Goal: Task Accomplishment & Management: Manage account settings

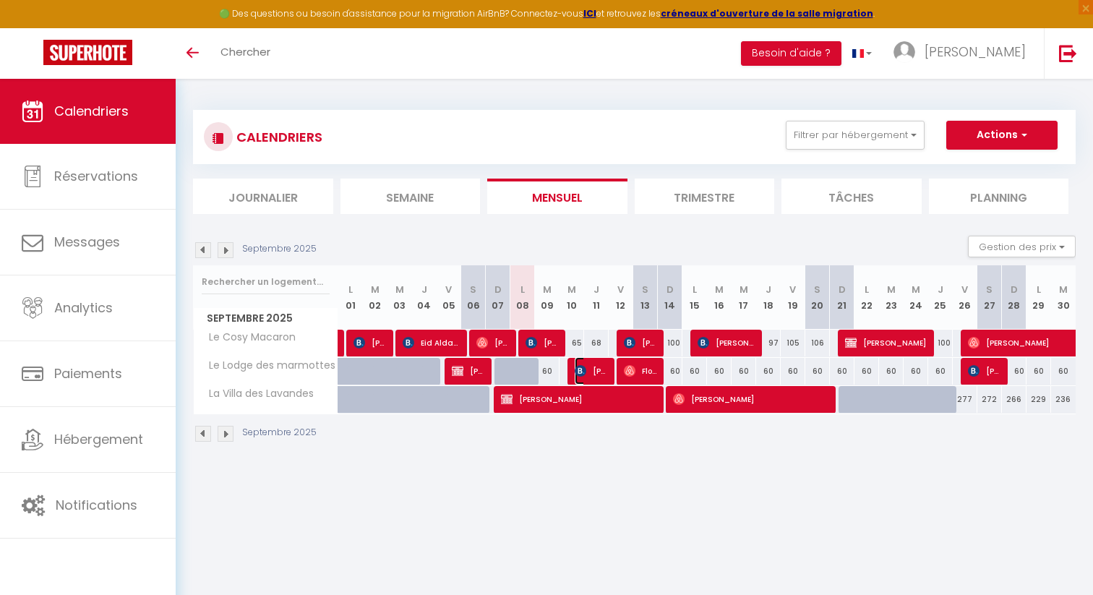
click at [596, 372] on span "[PERSON_NAME]" at bounding box center [591, 370] width 33 height 27
select select "OK"
select select "0"
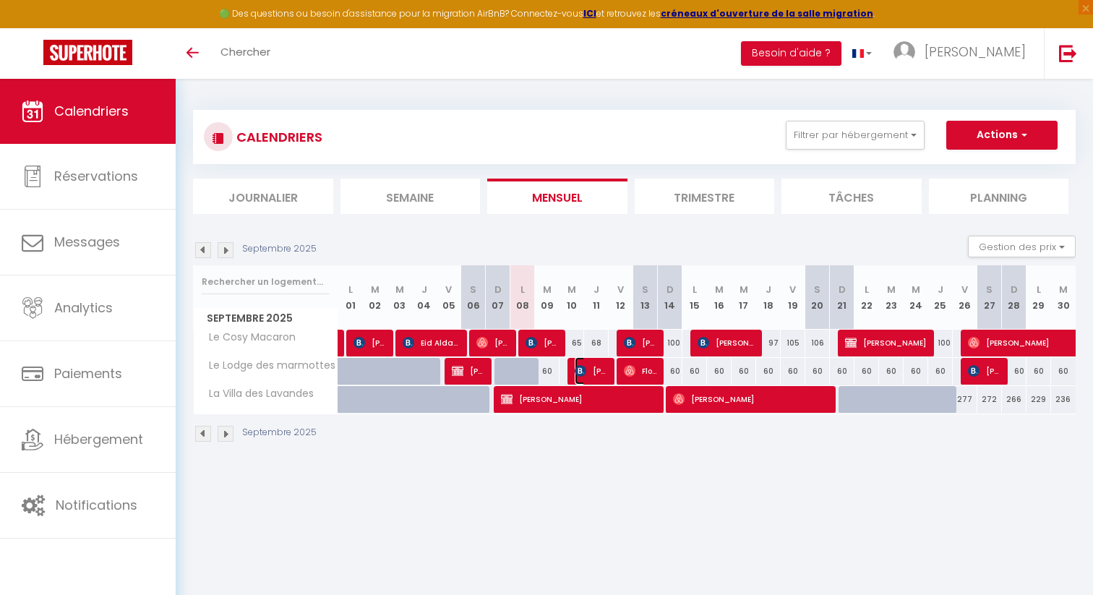
select select "1"
select select
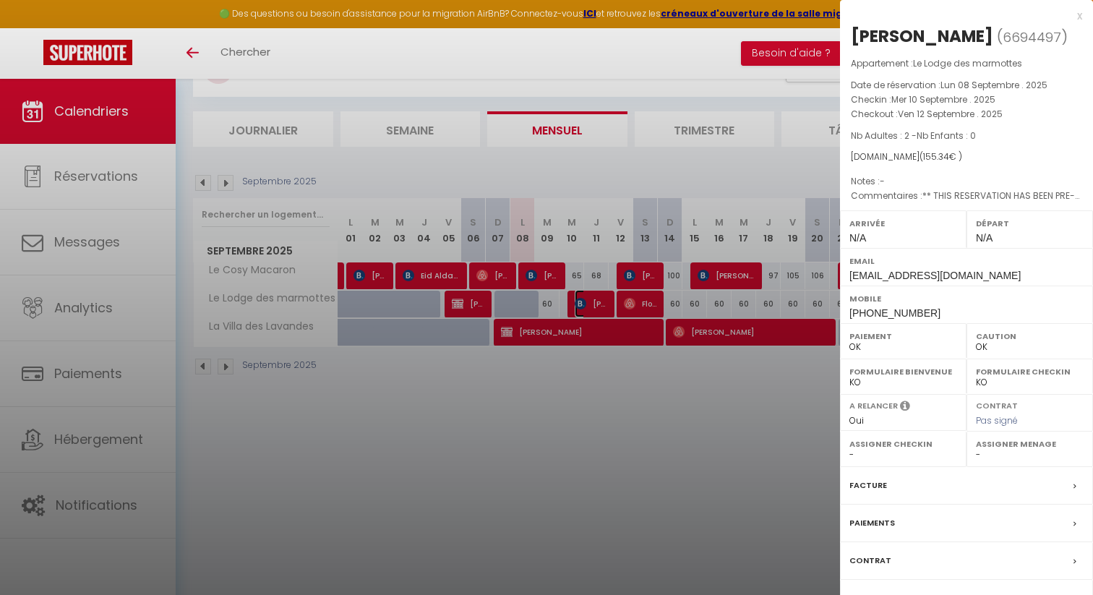
scroll to position [79, 0]
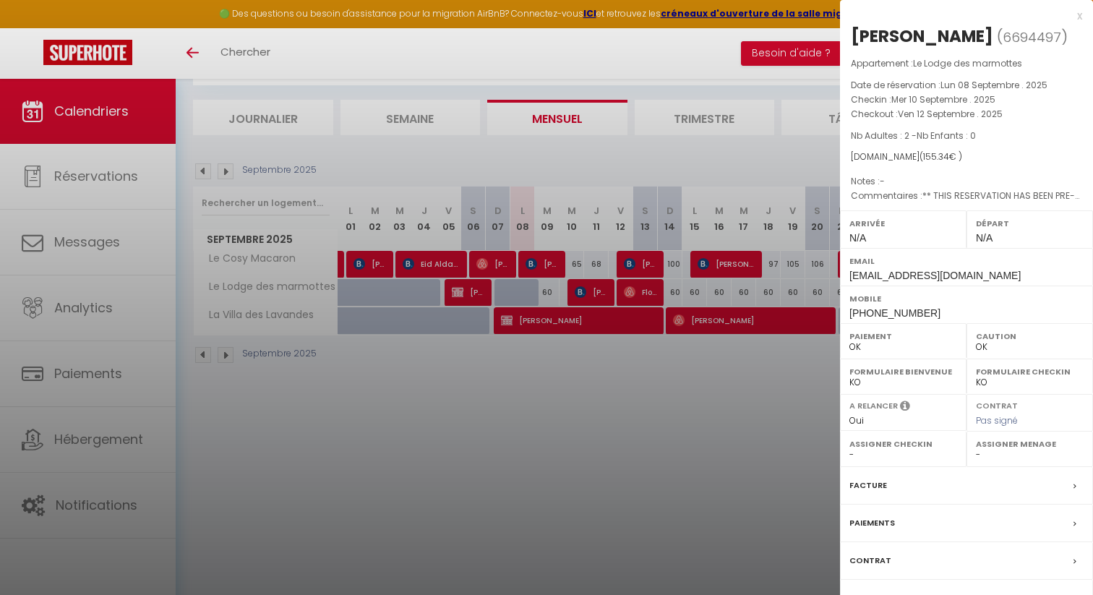
click at [874, 565] on label "Contrat" at bounding box center [871, 560] width 42 height 15
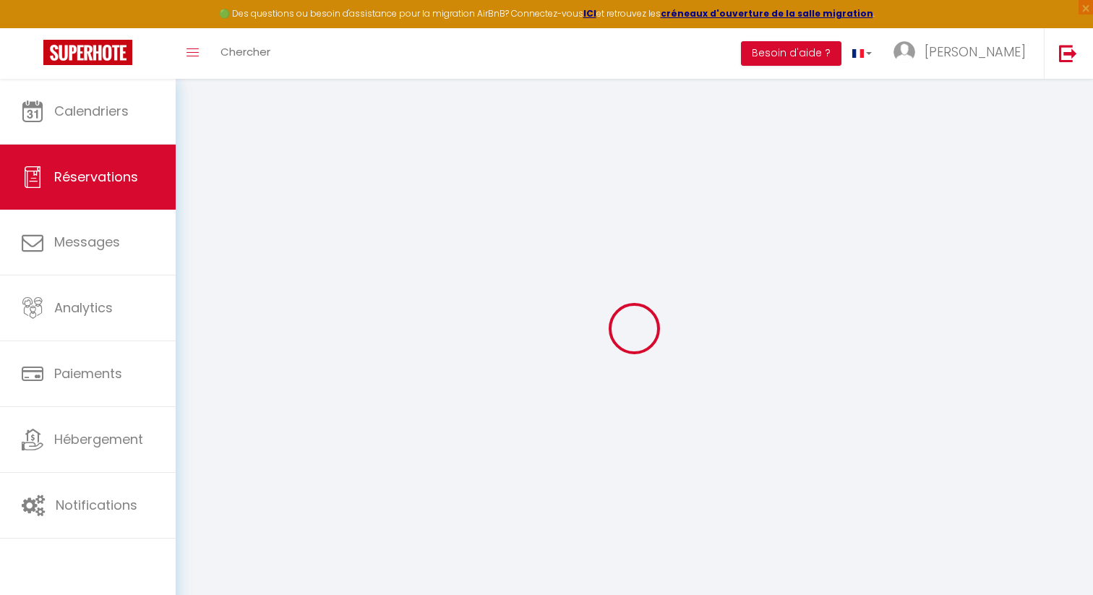
select select
checkbox input "false"
select index
select select
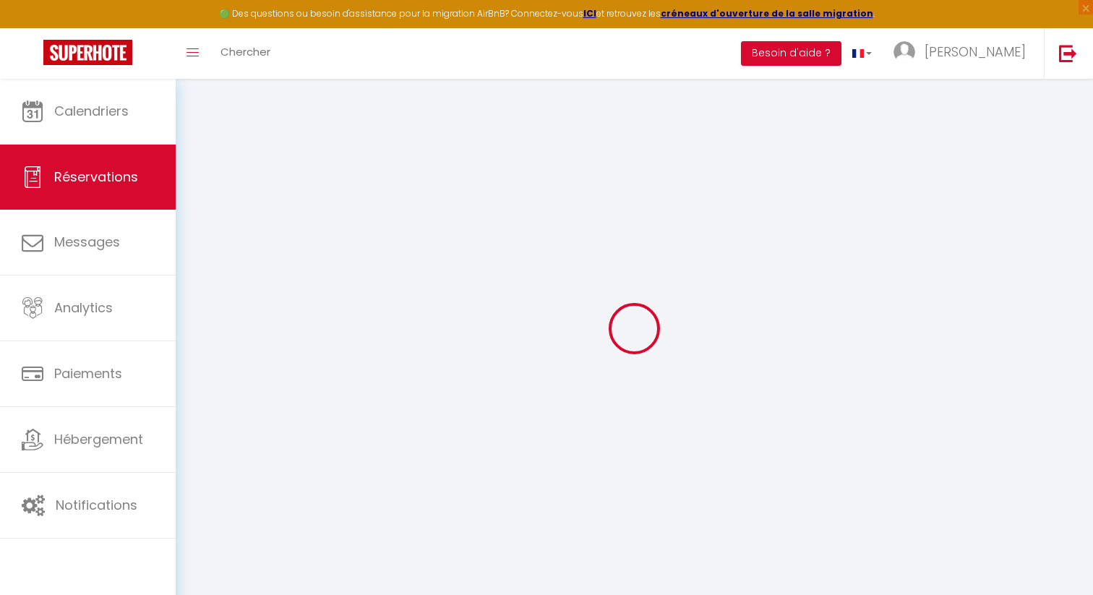
select select
checkbox input "false"
select index
type Request1 "** THIS RESERVATION HAS BEEN PRE-PAID ** Je précise que nous venons avec un chi…"
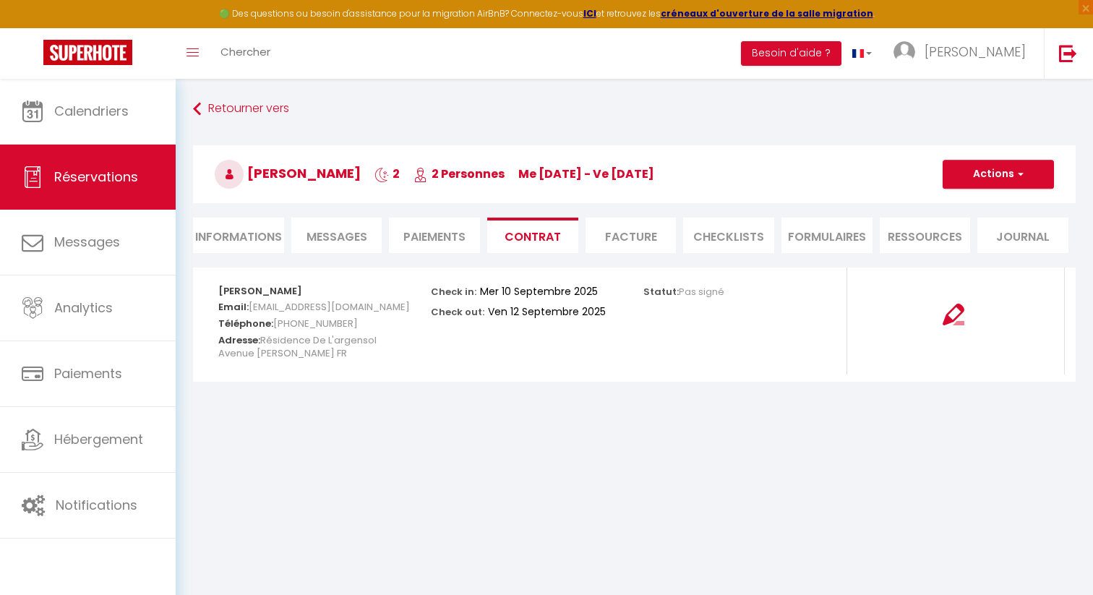
click at [237, 245] on li "Informations" at bounding box center [238, 235] width 91 height 35
select select
select index
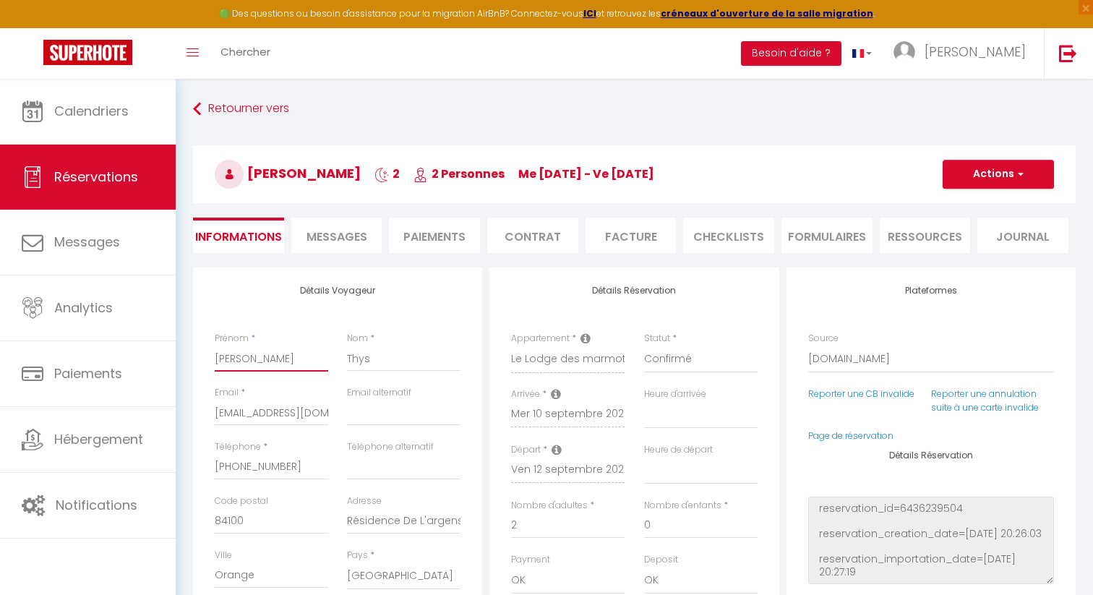
drag, startPoint x: 285, startPoint y: 359, endPoint x: 210, endPoint y: 356, distance: 75.2
click at [210, 356] on div "Prénom * [PERSON_NAME]" at bounding box center [271, 359] width 132 height 54
select select
select index
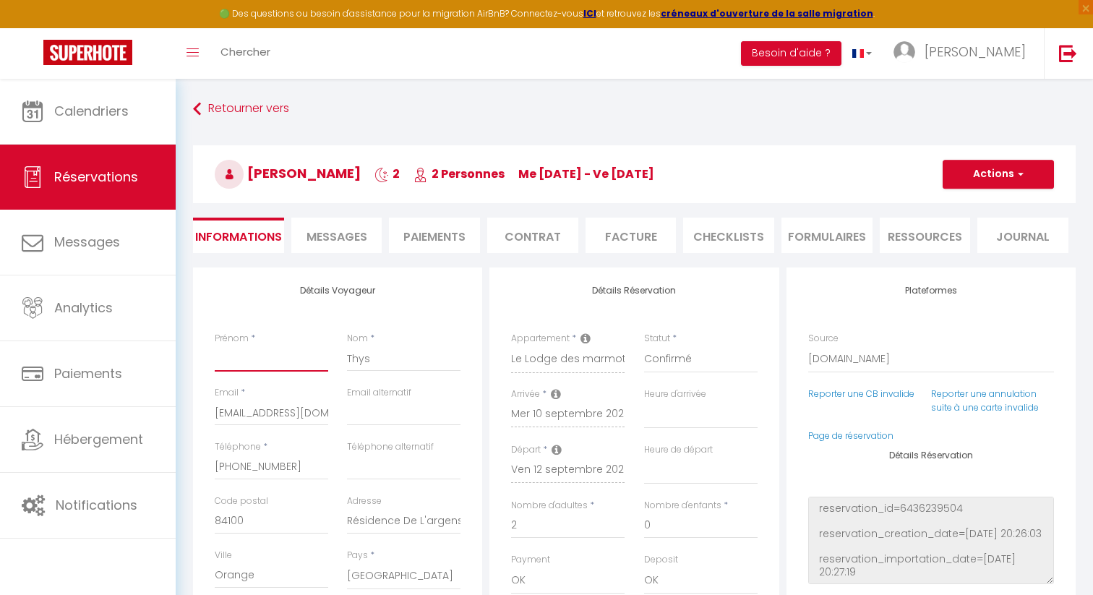
checkbox input "false"
click at [388, 361] on input "Thys" at bounding box center [404, 359] width 114 height 26
paste input "[PERSON_NAME]"
type input "ThysLeveque"
select select
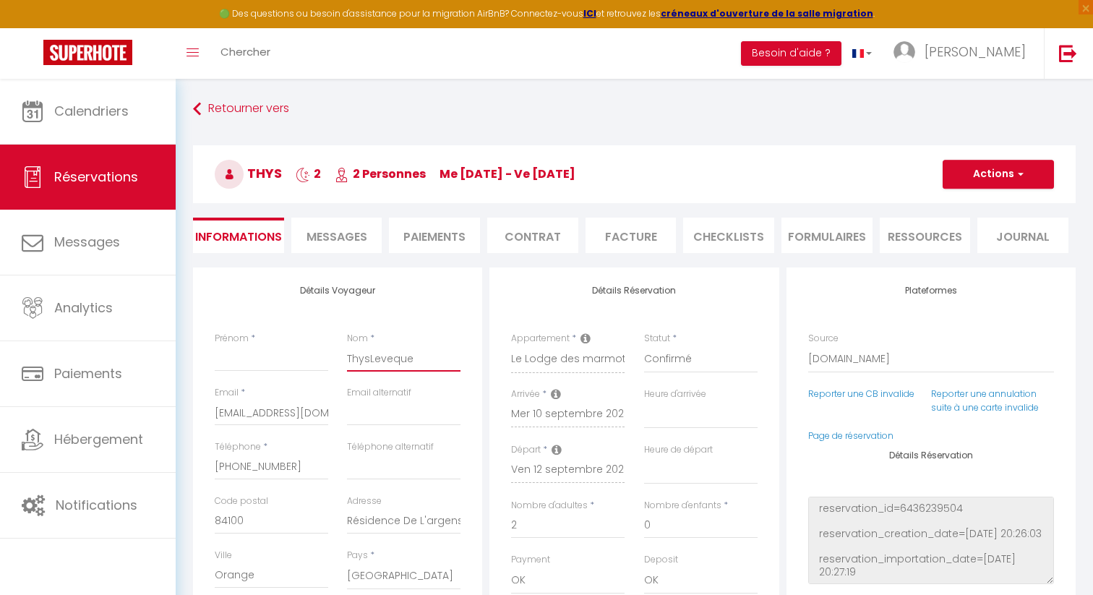
select select
select index
checkbox input "false"
drag, startPoint x: 346, startPoint y: 359, endPoint x: 365, endPoint y: 361, distance: 18.9
click at [365, 361] on div "Nom * ThysLeveque" at bounding box center [404, 359] width 132 height 54
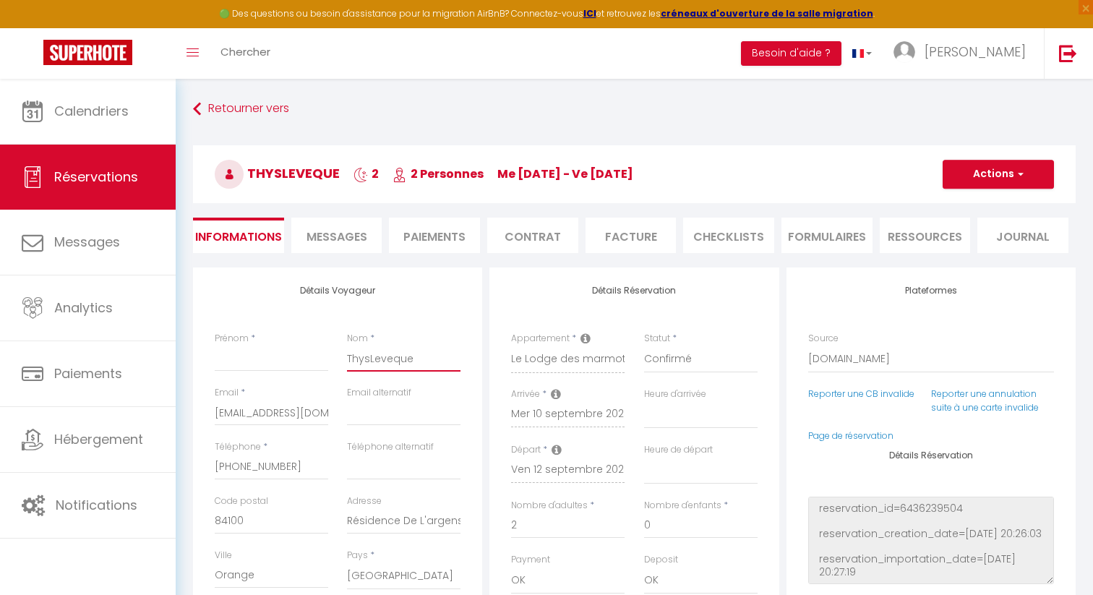
drag, startPoint x: 369, startPoint y: 359, endPoint x: 341, endPoint y: 359, distance: 27.5
click at [341, 359] on div "Nom * ThysLeveque" at bounding box center [404, 359] width 132 height 54
type input "[PERSON_NAME]"
select select
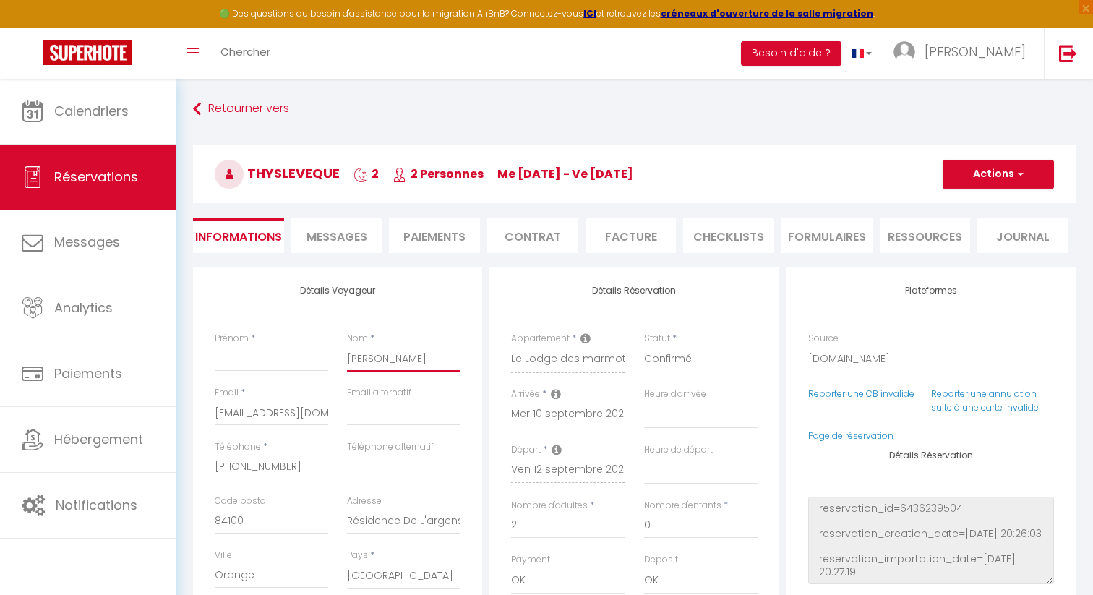
select index
checkbox input "false"
type input "[PERSON_NAME]"
click at [276, 361] on input "Prénom" at bounding box center [272, 359] width 114 height 26
paste input "Thys"
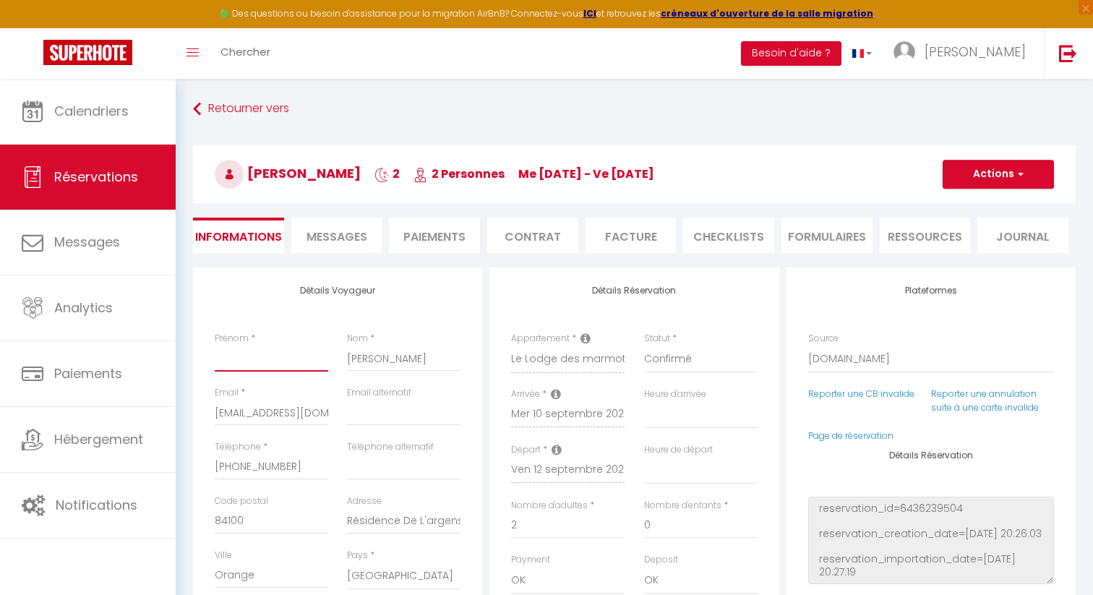
type input "Thys"
select select
select index
checkbox input "false"
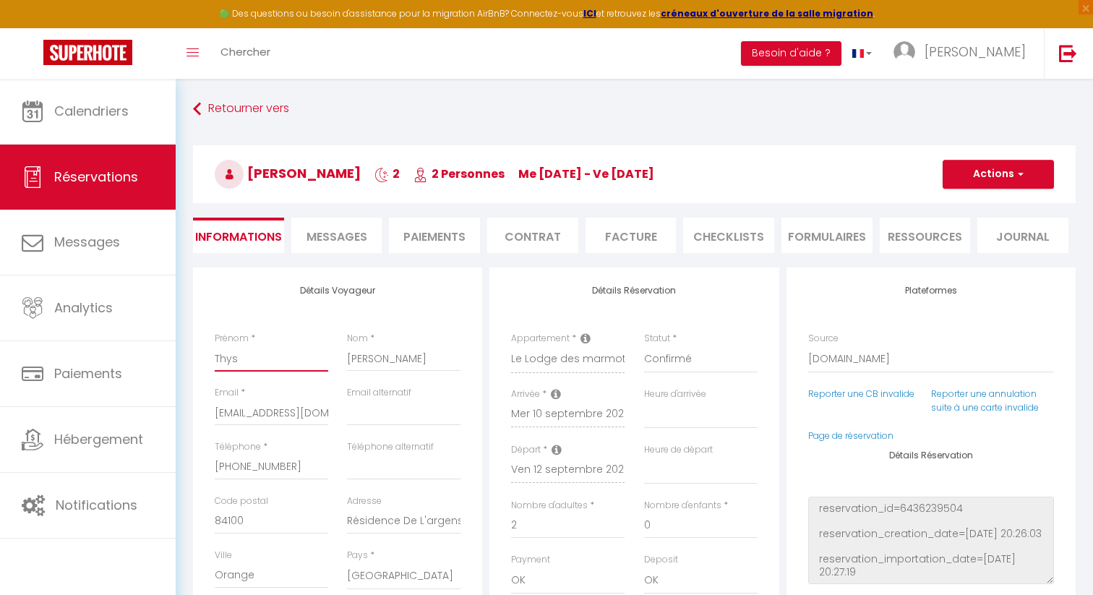
type input "Thys"
click at [1006, 166] on button "Actions" at bounding box center [998, 174] width 111 height 29
click at [996, 198] on link "Enregistrer" at bounding box center [984, 206] width 114 height 19
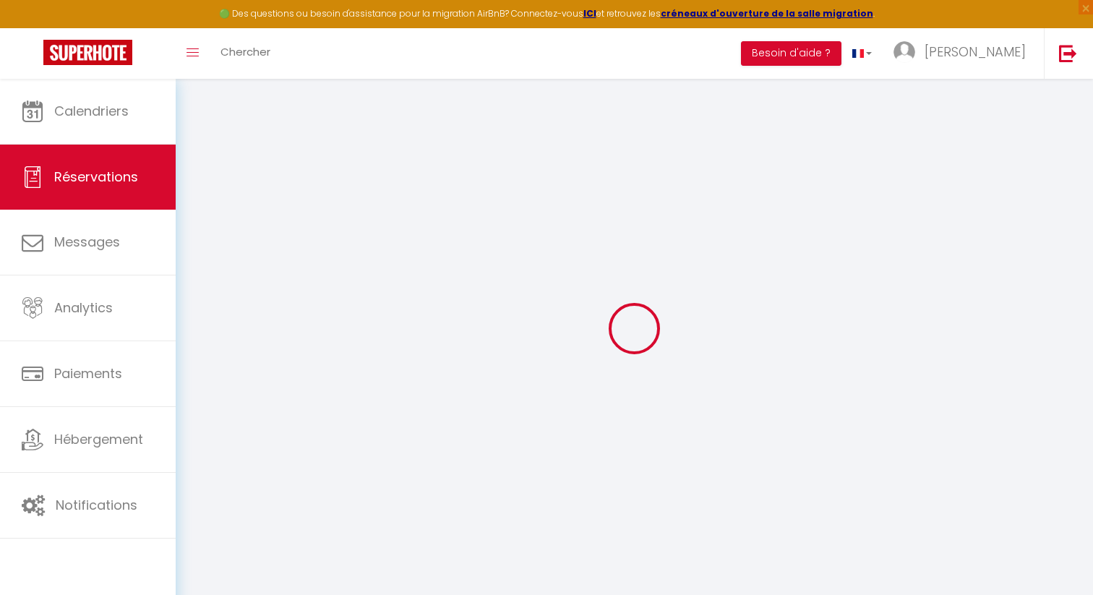
select select "not_cancelled"
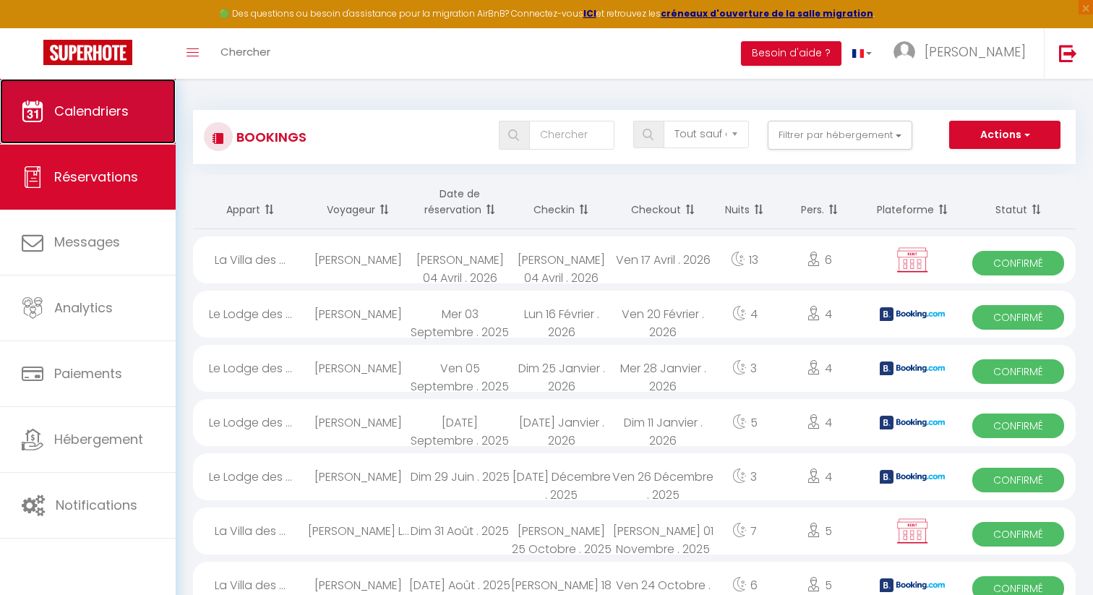
click at [125, 127] on link "Calendriers" at bounding box center [88, 111] width 176 height 65
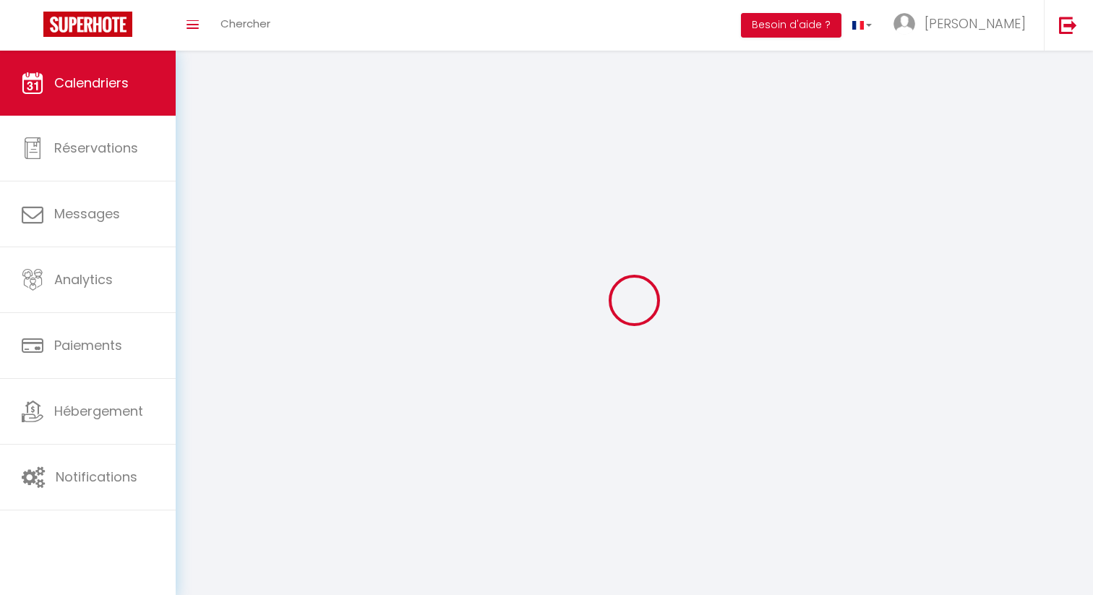
select select
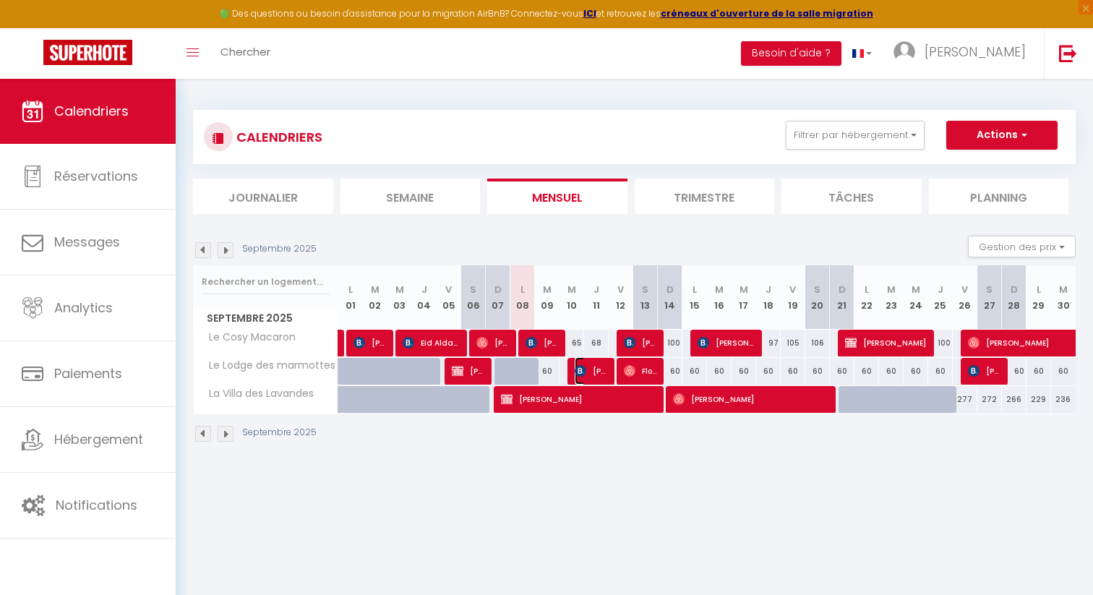
click at [591, 372] on span "[PERSON_NAME]" at bounding box center [591, 370] width 33 height 27
select select "OK"
select select "0"
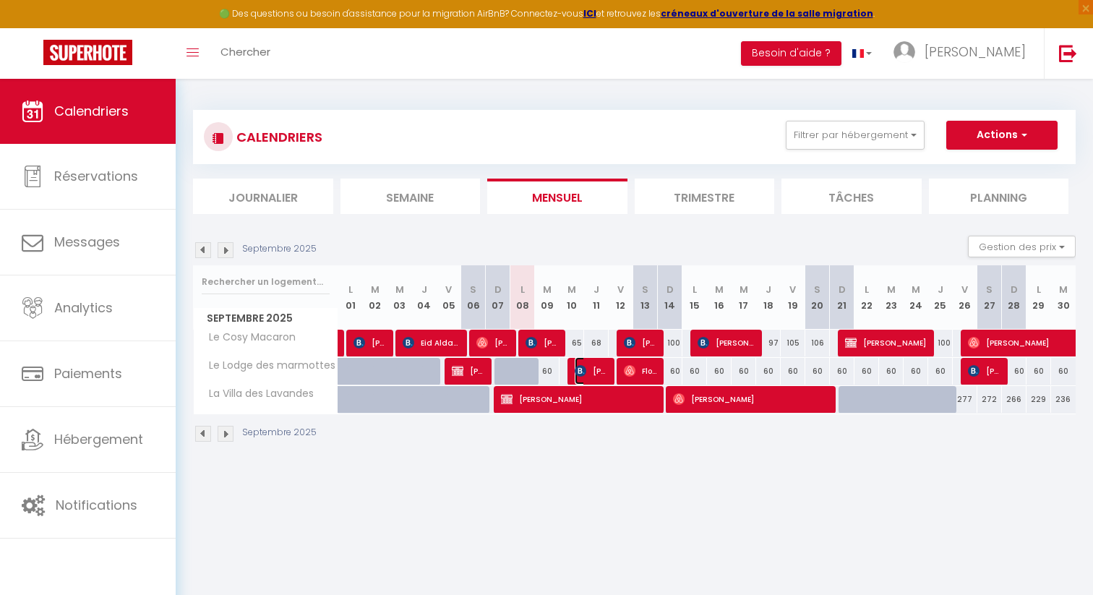
select select "1"
select select
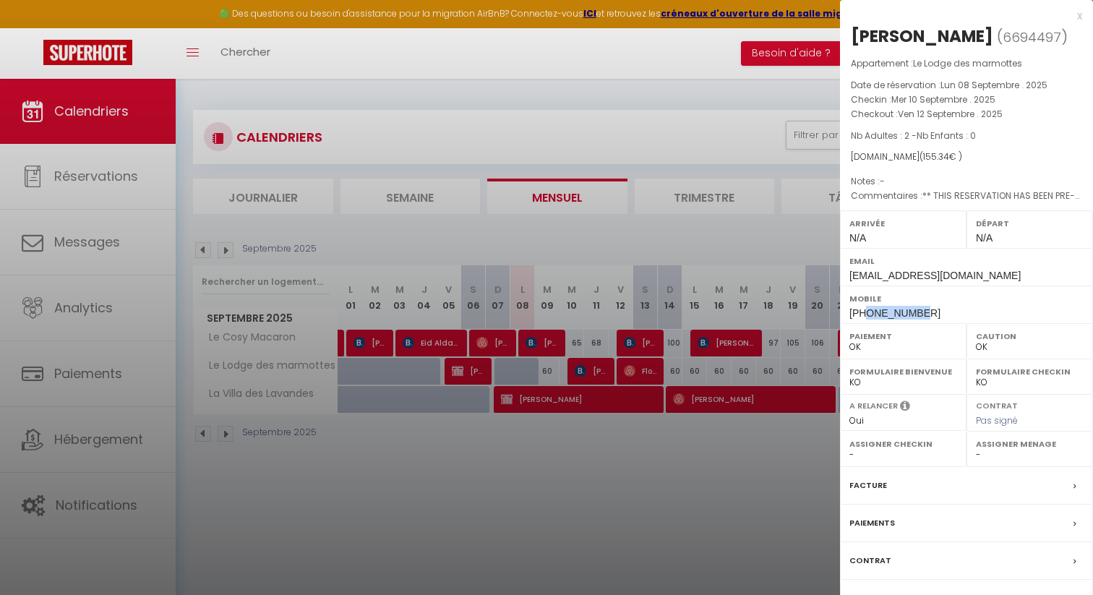
drag, startPoint x: 917, startPoint y: 314, endPoint x: 865, endPoint y: 315, distance: 52.1
click at [865, 315] on div "Mobile [PHONE_NUMBER]" at bounding box center [966, 305] width 253 height 38
copy span "626980434"
click at [560, 427] on div at bounding box center [546, 297] width 1093 height 595
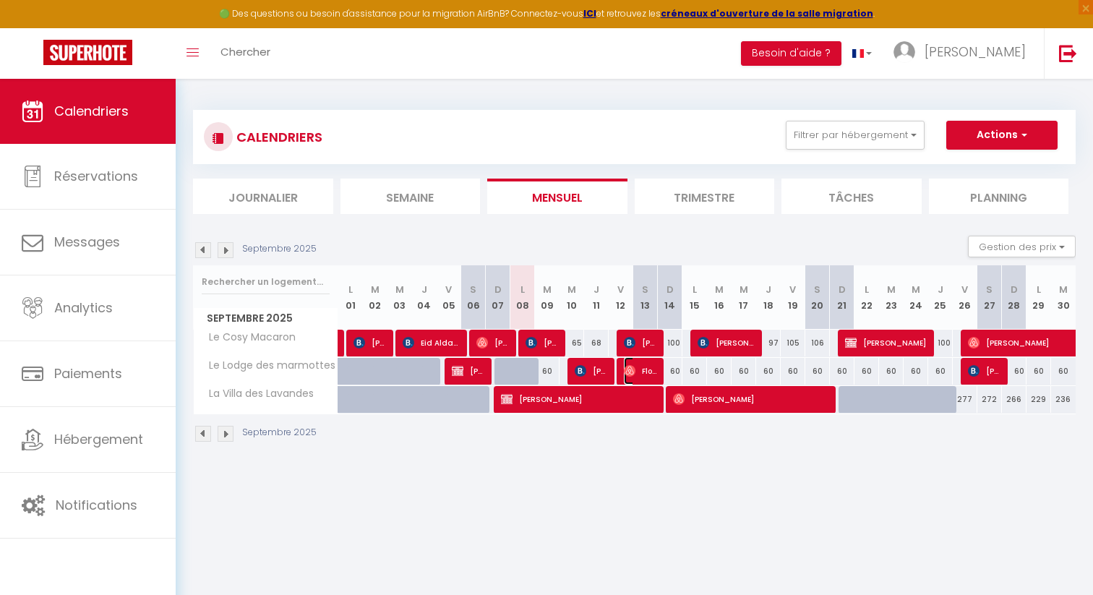
click at [653, 370] on span "Floriane [PERSON_NAME] [PERSON_NAME]" at bounding box center [640, 370] width 33 height 27
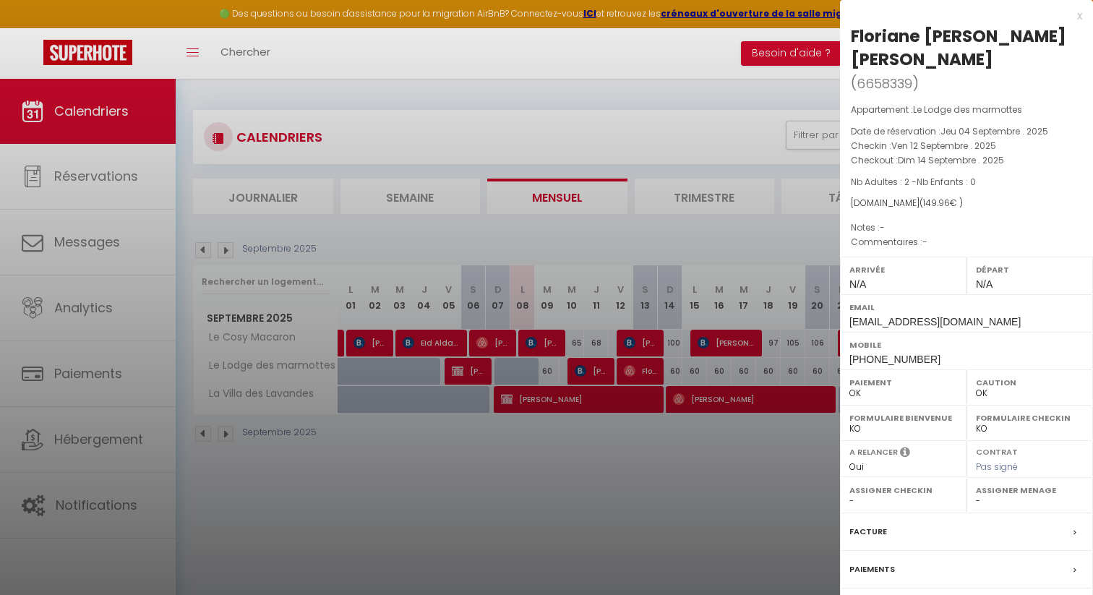
click at [643, 450] on div at bounding box center [546, 297] width 1093 height 595
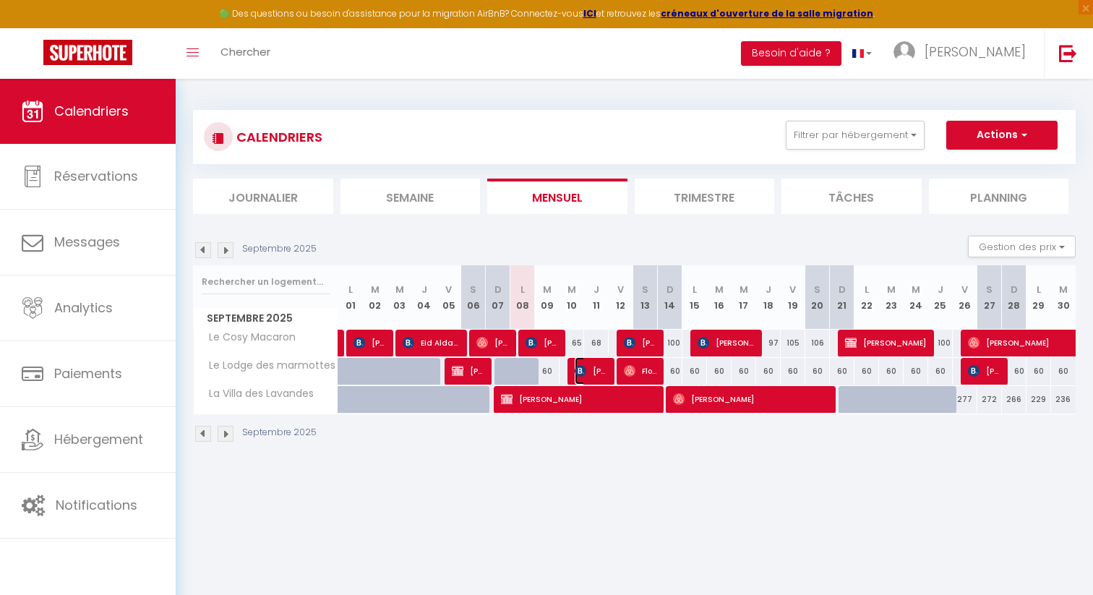
click at [591, 374] on span "[PERSON_NAME]" at bounding box center [591, 370] width 33 height 27
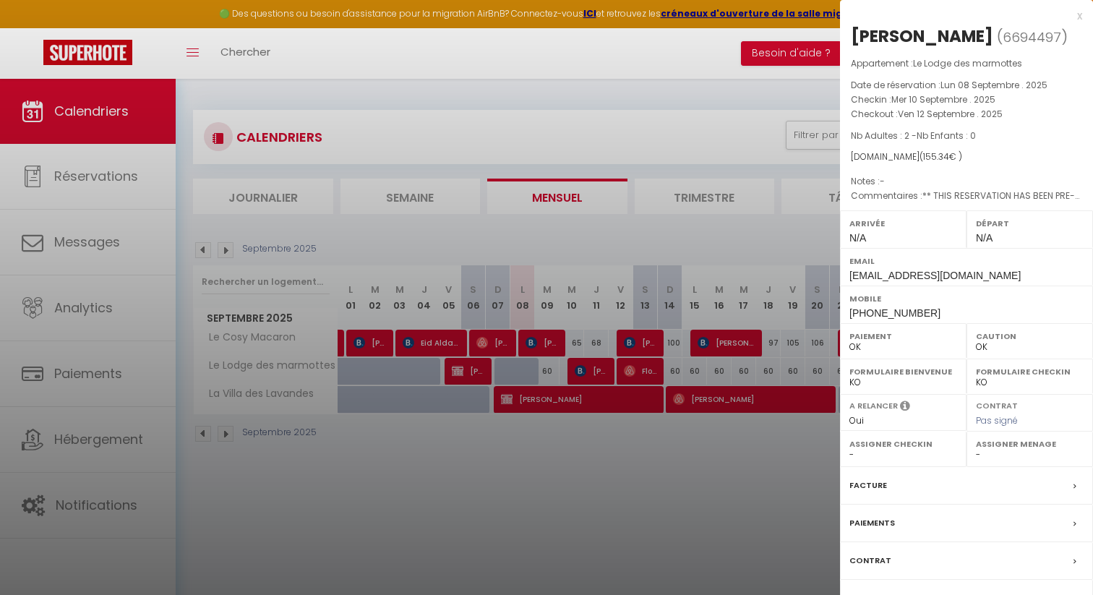
click at [591, 439] on div at bounding box center [546, 297] width 1093 height 595
